Goal: Transaction & Acquisition: Purchase product/service

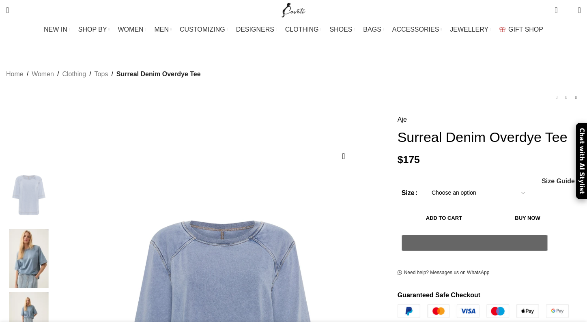
click at [504, 195] on select "Choose an option 4UK 6UK 8 [GEOGRAPHIC_DATA] 10 [GEOGRAPHIC_DATA] 12 [GEOGRAPHI…" at bounding box center [478, 193] width 105 height 17
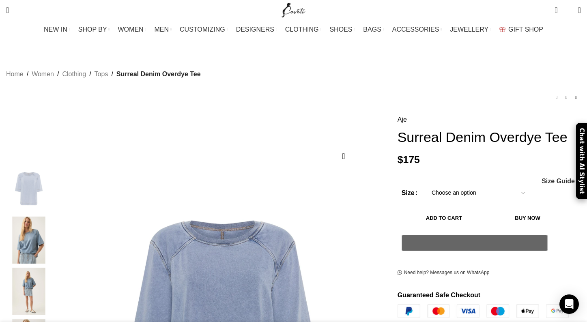
click at [426, 187] on select "Choose an option 4UK 6UK 8 UK 10 UK 12 UK 14 UK 16 UK" at bounding box center [478, 193] width 105 height 17
select select "12-[GEOGRAPHIC_DATA]"
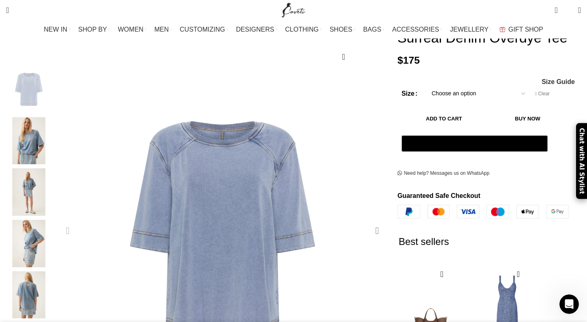
scroll to position [101, 0]
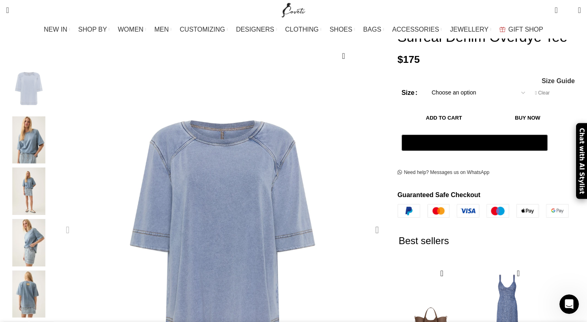
click at [367, 220] on div "Next slide" at bounding box center [377, 230] width 20 height 20
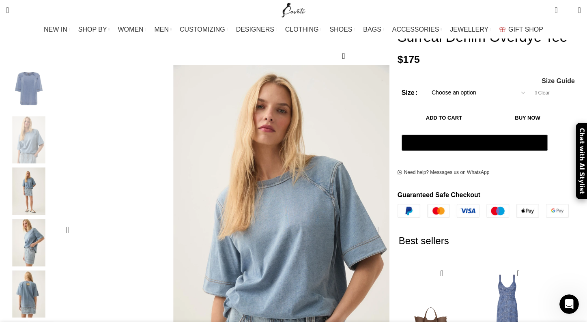
click at [367, 220] on div "Next slide" at bounding box center [377, 230] width 20 height 20
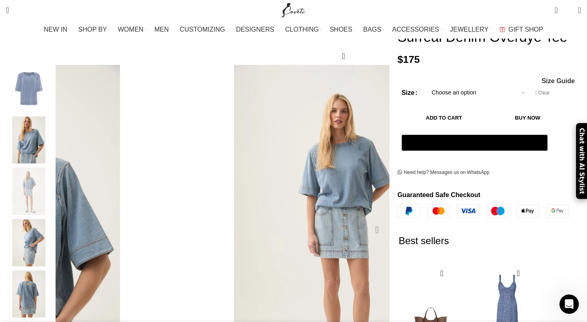
click at [367, 220] on div "Next slide" at bounding box center [377, 230] width 20 height 20
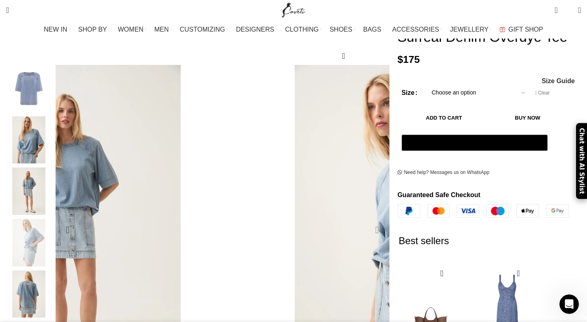
scroll to position [0, 512]
click at [367, 220] on div "Next slide" at bounding box center [377, 230] width 20 height 20
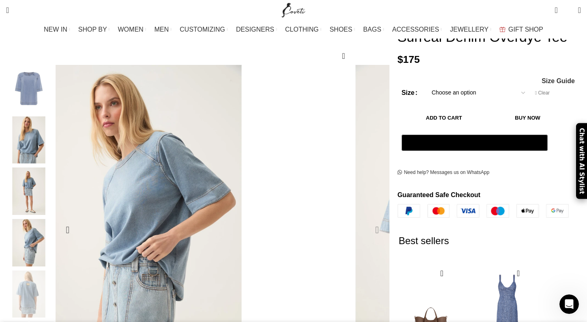
click at [367, 220] on div "Next slide" at bounding box center [377, 230] width 20 height 20
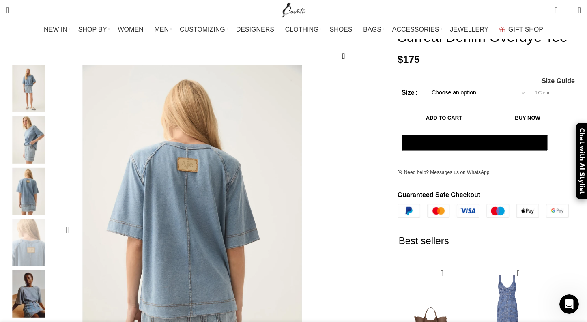
click at [367, 220] on div "Next slide" at bounding box center [377, 230] width 20 height 20
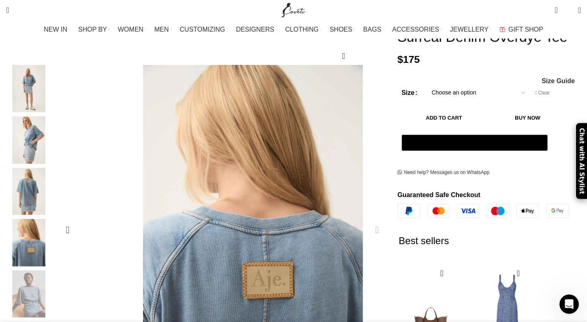
scroll to position [0, 598]
click at [367, 220] on div "Next slide" at bounding box center [377, 230] width 20 height 20
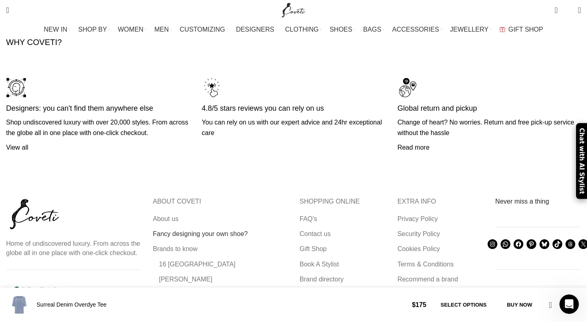
scroll to position [1946, 0]
click at [179, 215] on link "About us" at bounding box center [166, 219] width 26 height 9
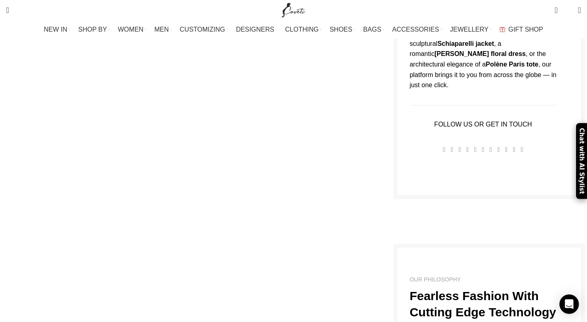
scroll to position [413, 0]
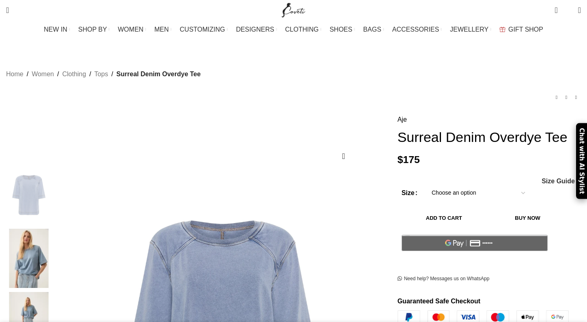
select select "12-uk"
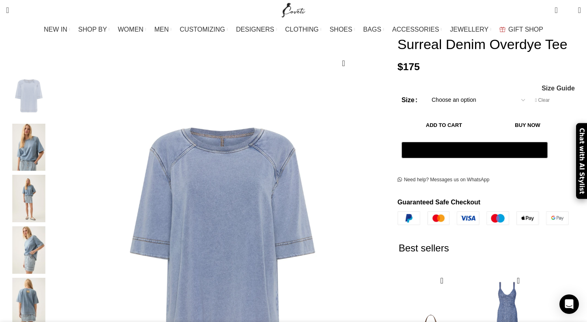
scroll to position [0, 85]
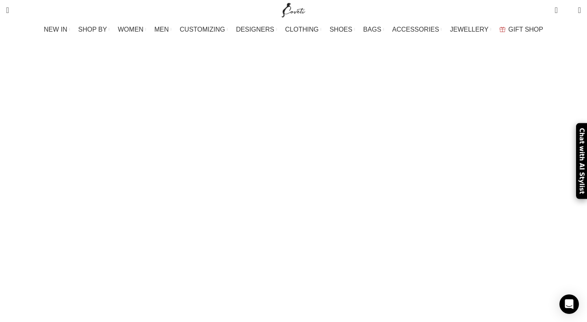
scroll to position [1314, 0]
